Goal: Communication & Community: Participate in discussion

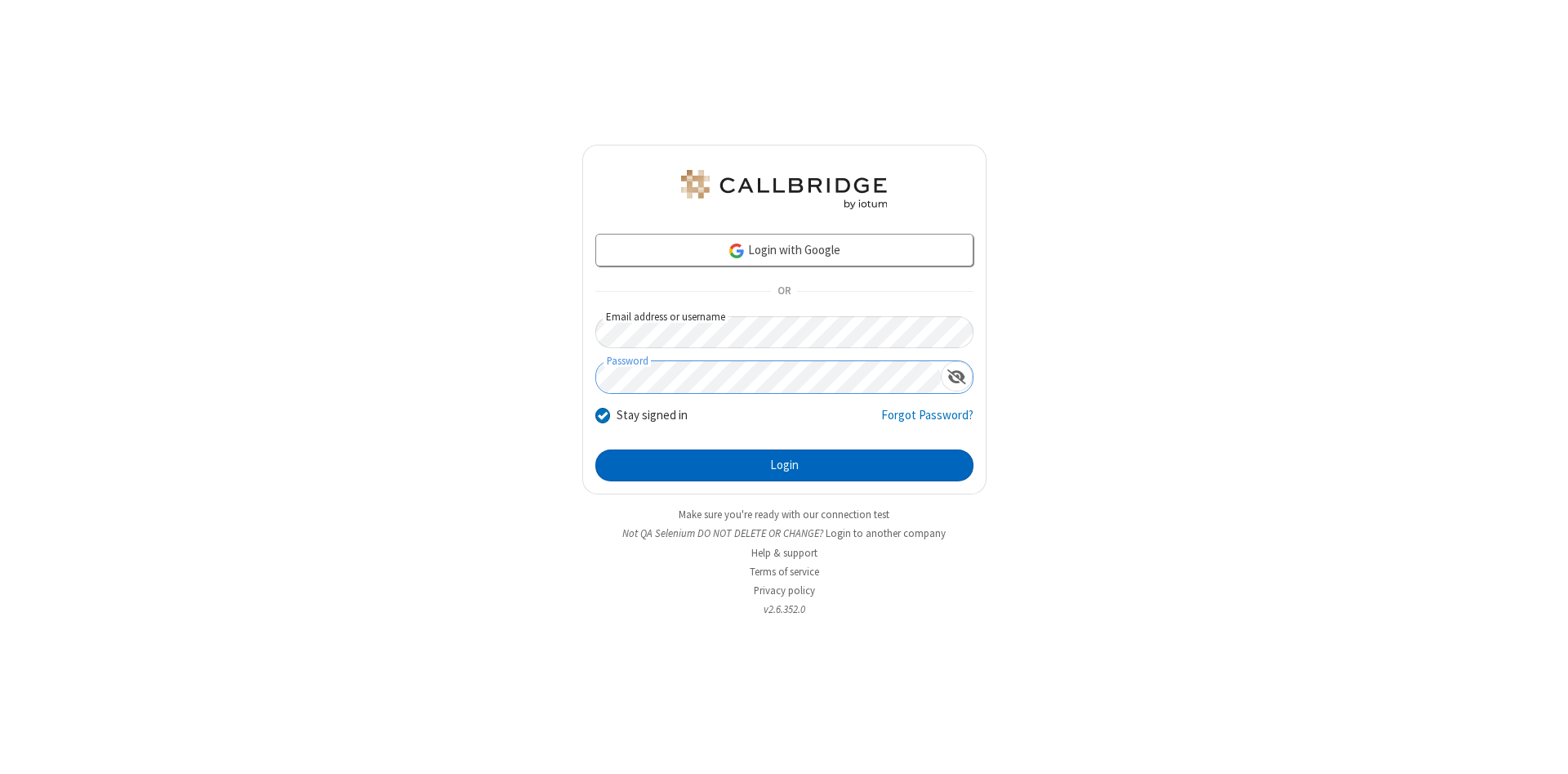
click at [784, 465] on button "Login" at bounding box center [784, 465] width 378 height 33
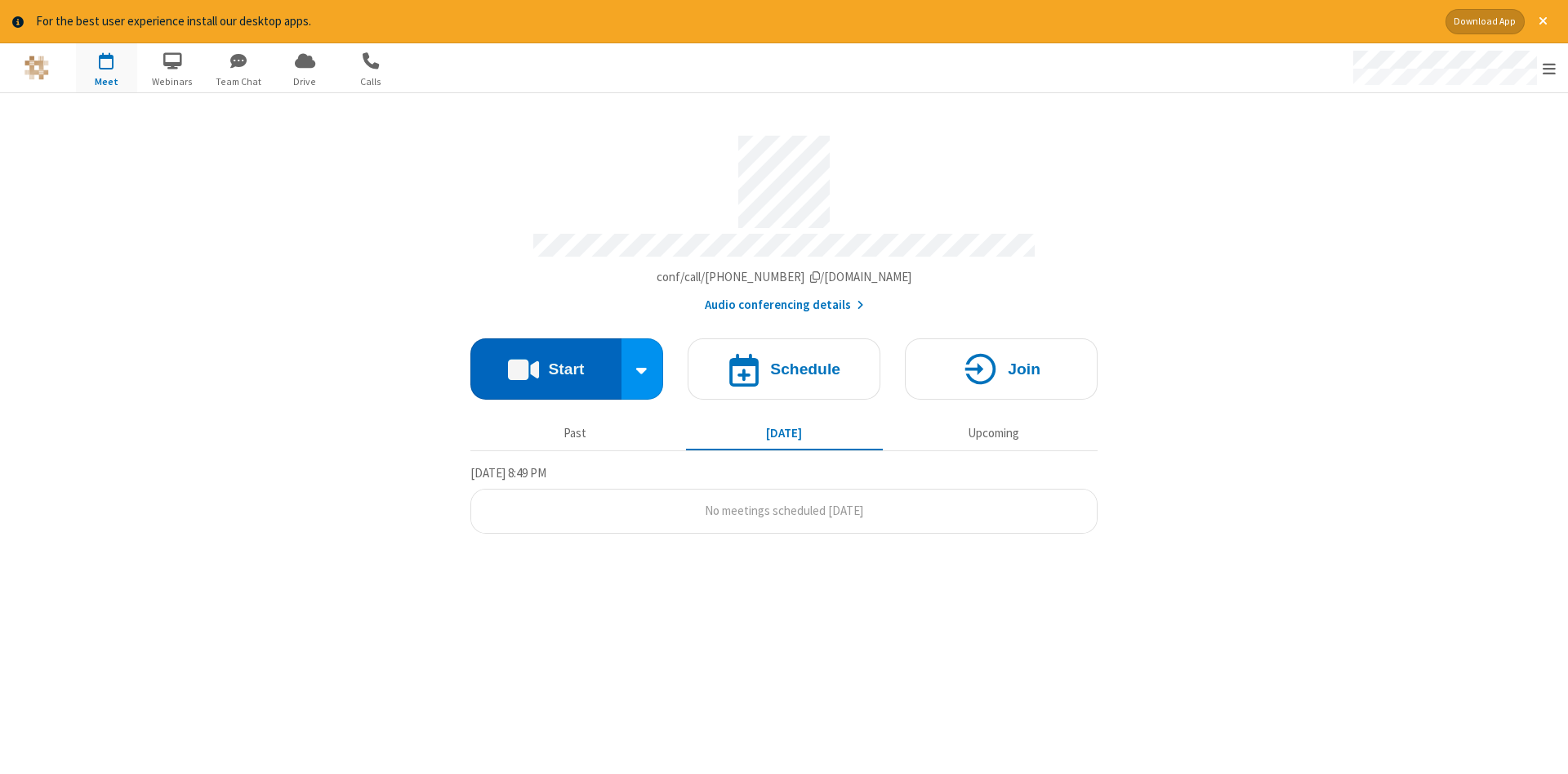
click at [545, 362] on button "Start" at bounding box center [545, 368] width 151 height 61
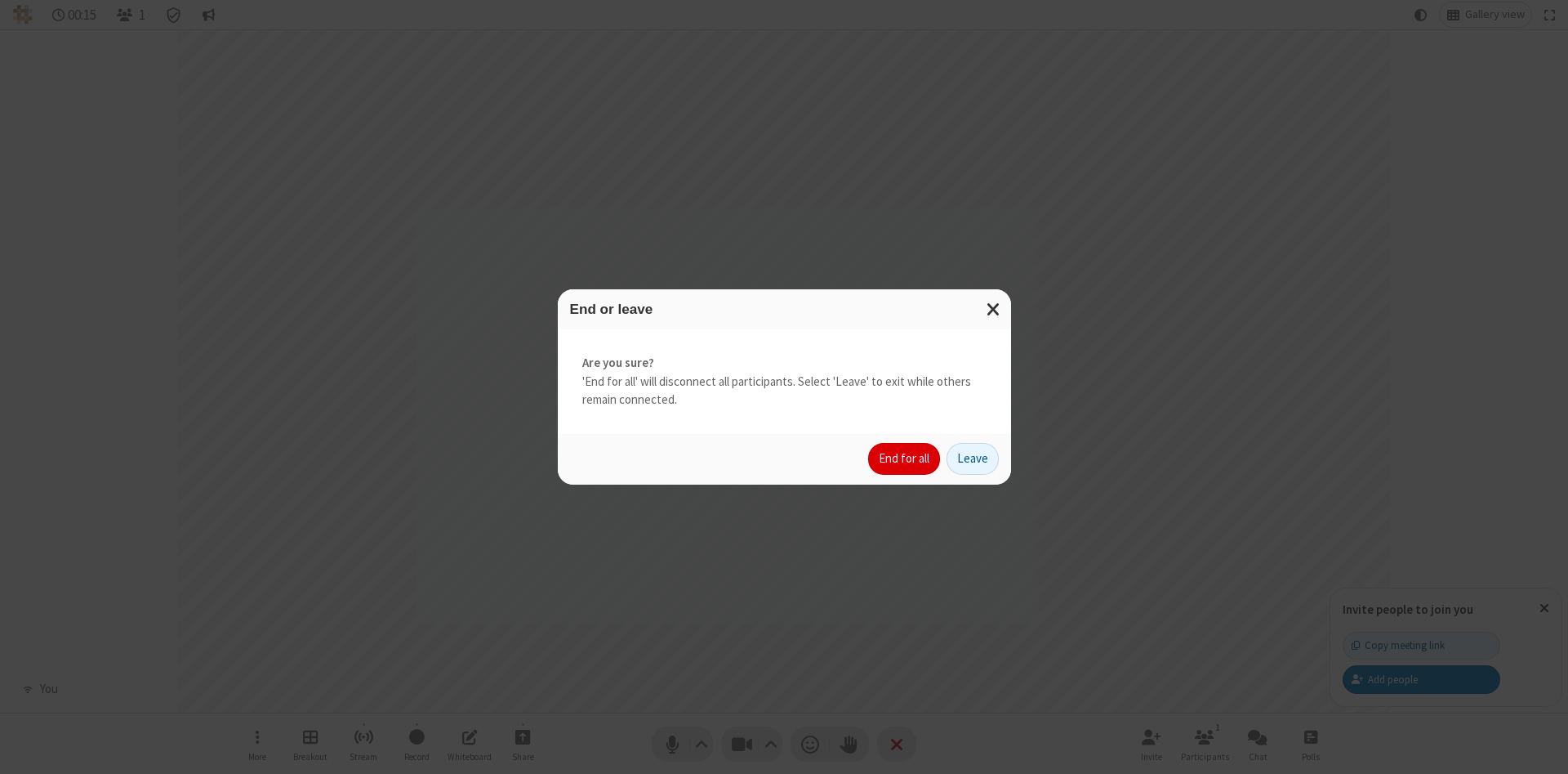
click at [905, 458] on button "End for all" at bounding box center [904, 459] width 72 height 33
